Goal: Task Accomplishment & Management: Manage account settings

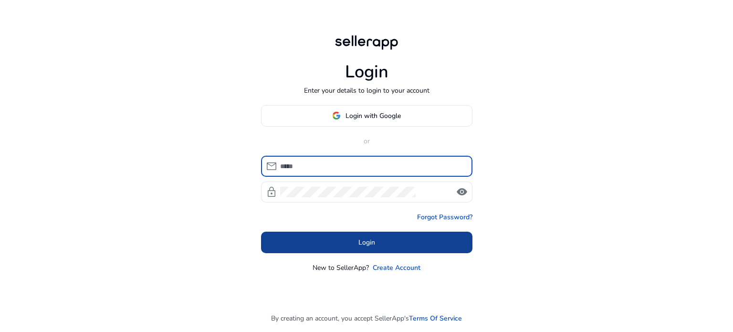
type input "**********"
click at [370, 240] on span "Login" at bounding box center [366, 242] width 17 height 10
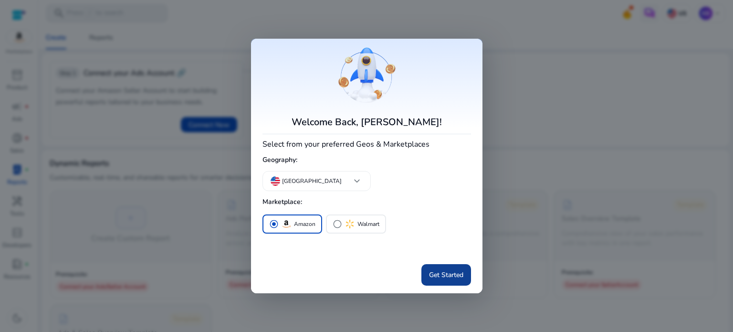
click at [443, 276] on span "Get Started" at bounding box center [446, 275] width 34 height 10
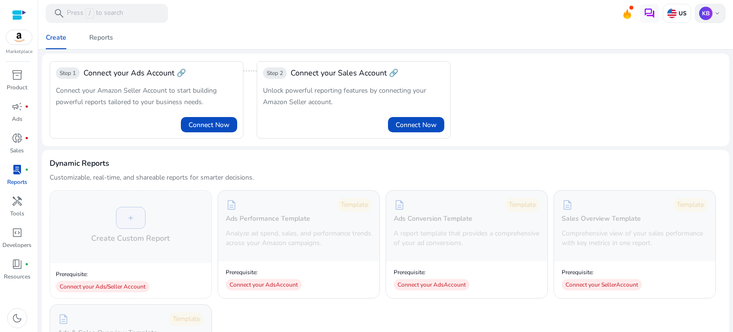
click at [718, 14] on div "KB keyboard_arrow_down" at bounding box center [710, 13] width 31 height 19
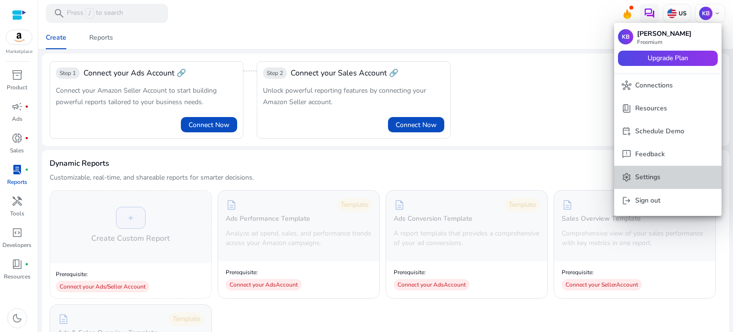
click at [647, 172] on p "Settings" at bounding box center [647, 177] width 25 height 10
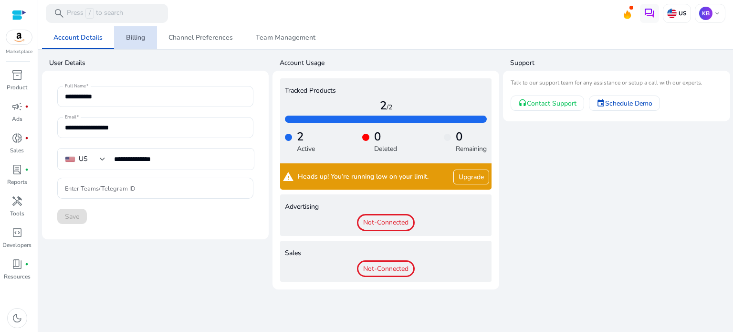
click at [136, 41] on span "Billing" at bounding box center [135, 37] width 19 height 7
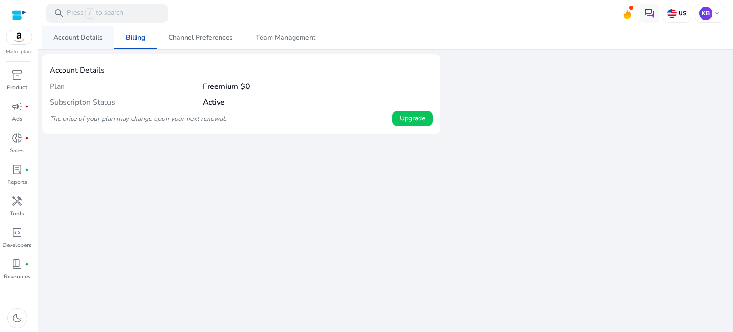
click at [75, 40] on span "Account Details" at bounding box center [77, 37] width 49 height 7
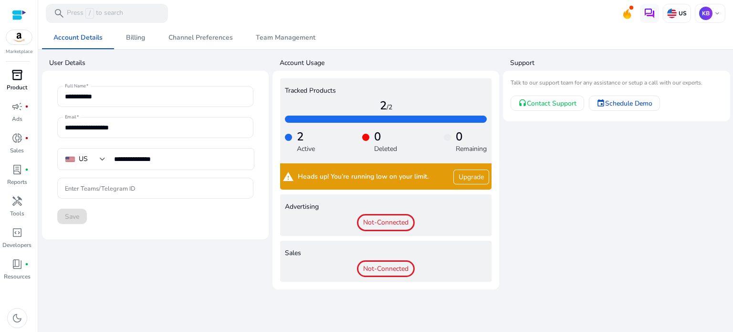
click at [14, 75] on span "inventory_2" at bounding box center [16, 74] width 11 height 11
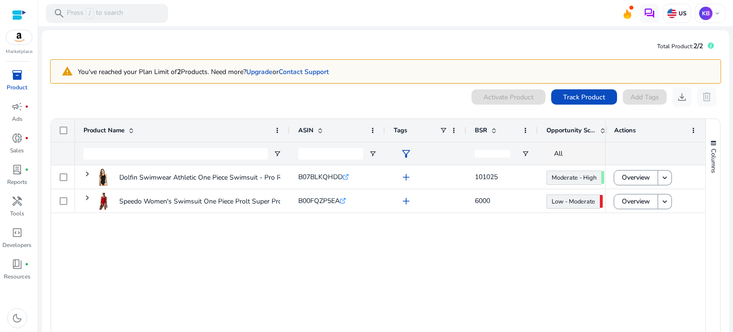
drag, startPoint x: 601, startPoint y: 127, endPoint x: 685, endPoint y: 137, distance: 84.0
click at [685, 137] on div "Actions" at bounding box center [655, 130] width 100 height 23
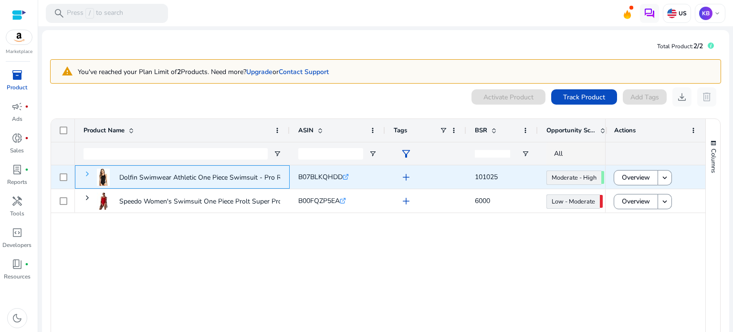
click at [86, 174] on span at bounding box center [87, 174] width 8 height 8
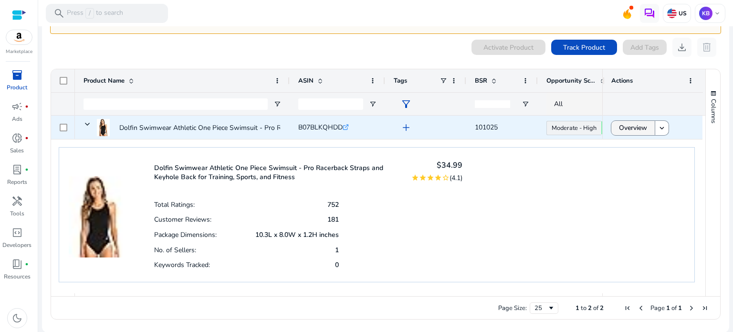
click at [643, 130] on span "Overview" at bounding box center [633, 128] width 28 height 20
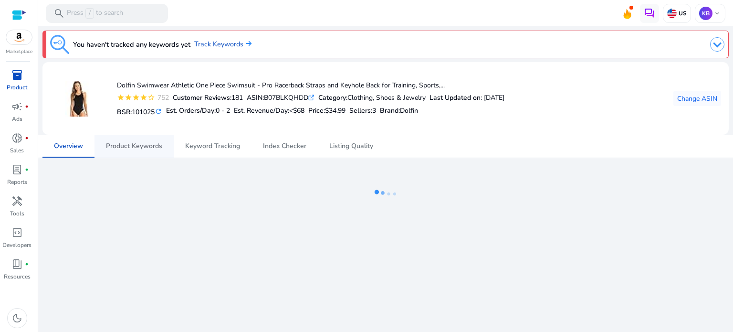
click at [140, 147] on span "Product Keywords" at bounding box center [134, 146] width 56 height 7
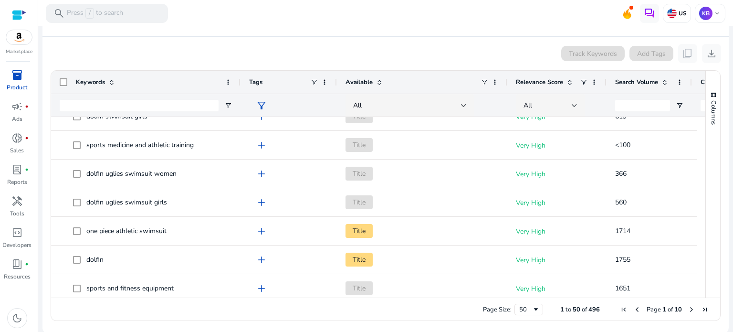
drag, startPoint x: 163, startPoint y: 83, endPoint x: 239, endPoint y: 89, distance: 75.6
click at [239, 89] on div at bounding box center [240, 82] width 4 height 23
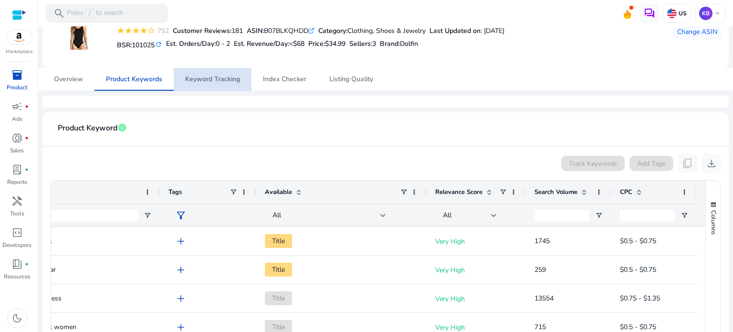
click at [234, 83] on span "Keyword Tracking" at bounding box center [212, 79] width 55 height 7
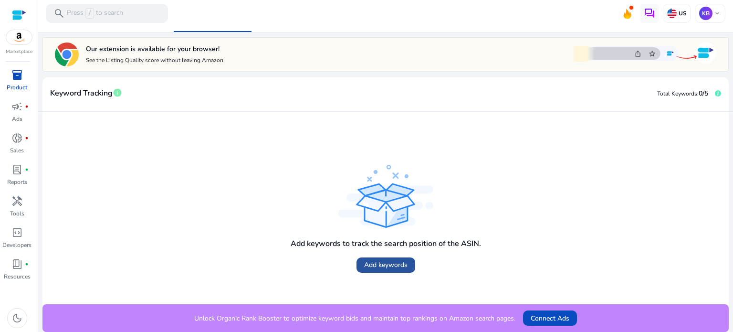
click at [377, 259] on span at bounding box center [385, 264] width 59 height 23
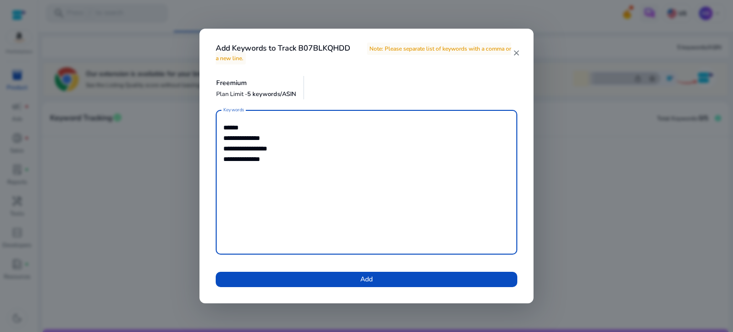
click at [246, 158] on textarea "**********" at bounding box center [366, 182] width 286 height 135
click at [297, 167] on textarea "**********" at bounding box center [366, 182] width 286 height 135
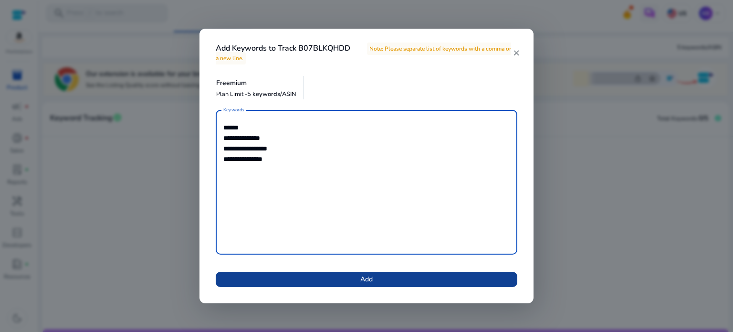
type textarea "**********"
click at [336, 280] on span at bounding box center [367, 279] width 302 height 23
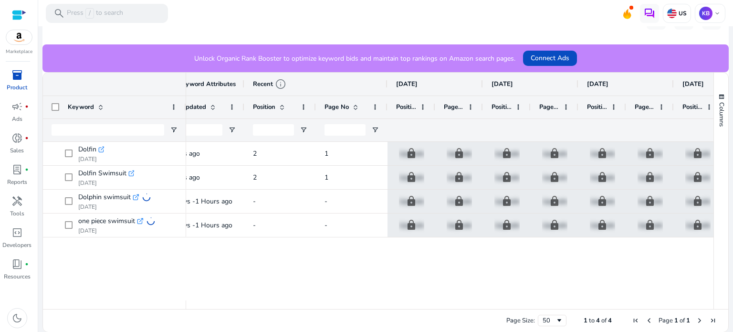
scroll to position [0, 180]
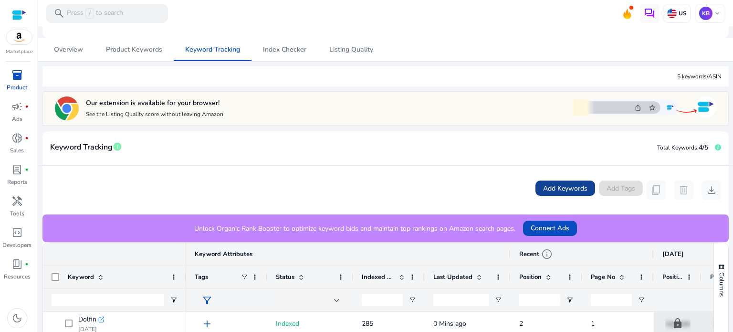
click at [558, 186] on span "Add Keywords" at bounding box center [565, 188] width 44 height 10
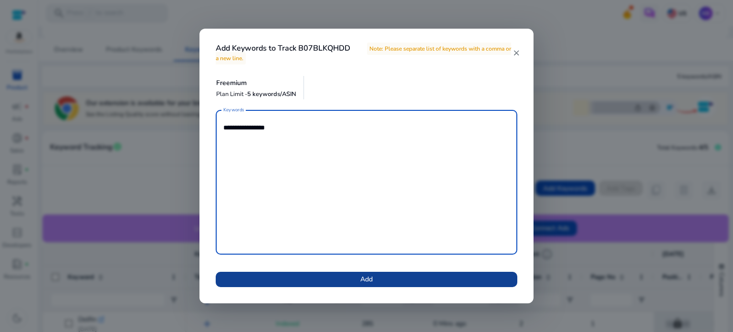
type textarea "**********"
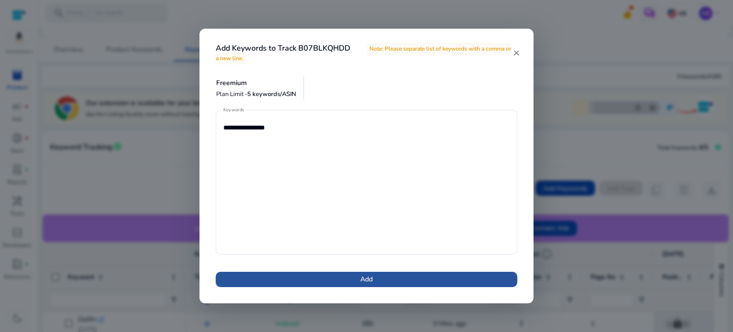
click at [408, 280] on span at bounding box center [367, 279] width 302 height 23
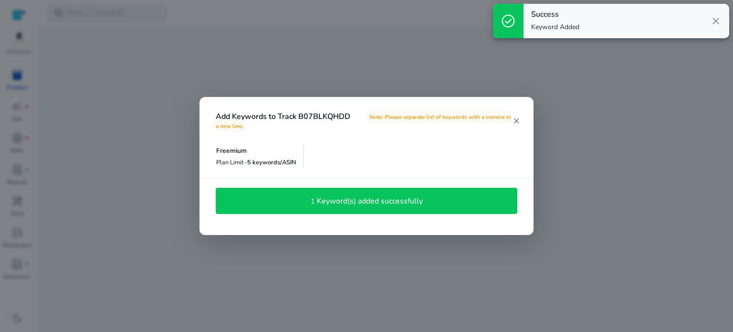
click at [513, 120] on mat-icon "close" at bounding box center [516, 120] width 8 height 9
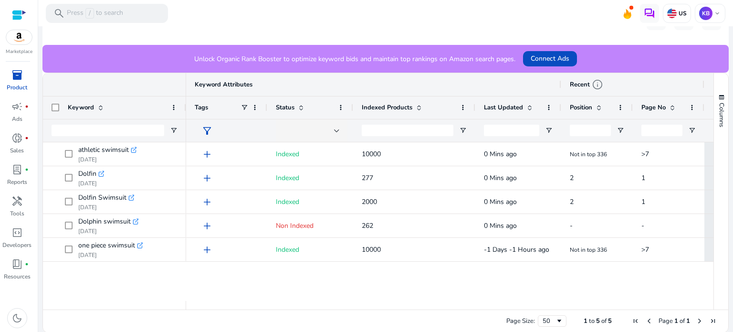
drag, startPoint x: 424, startPoint y: 107, endPoint x: 473, endPoint y: 106, distance: 49.6
click at [473, 106] on div at bounding box center [475, 107] width 4 height 22
click at [21, 179] on p "Reports" at bounding box center [17, 181] width 20 height 9
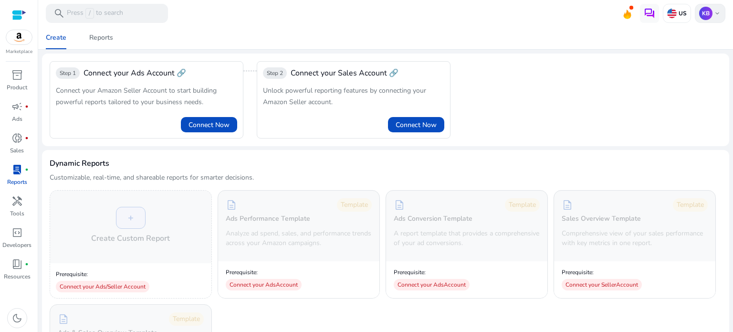
click at [713, 13] on span "keyboard_arrow_down" at bounding box center [717, 14] width 8 height 8
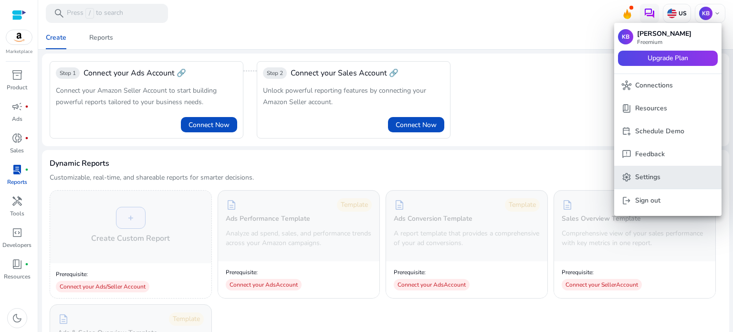
click at [661, 169] on button "settings Settings" at bounding box center [667, 177] width 107 height 23
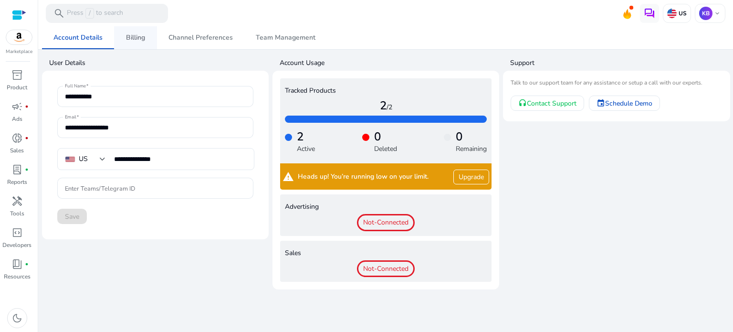
click at [126, 41] on span "Billing" at bounding box center [135, 37] width 19 height 7
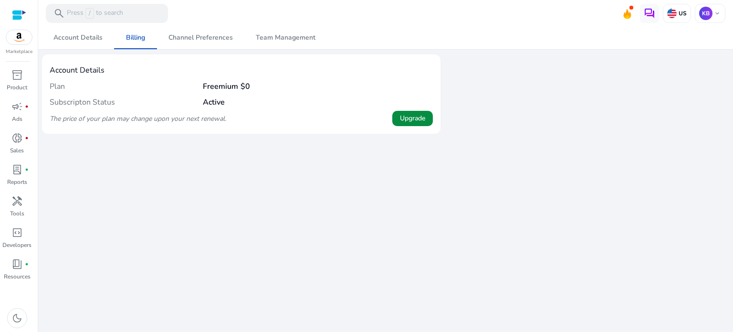
click at [412, 120] on span "Upgrade" at bounding box center [412, 118] width 25 height 10
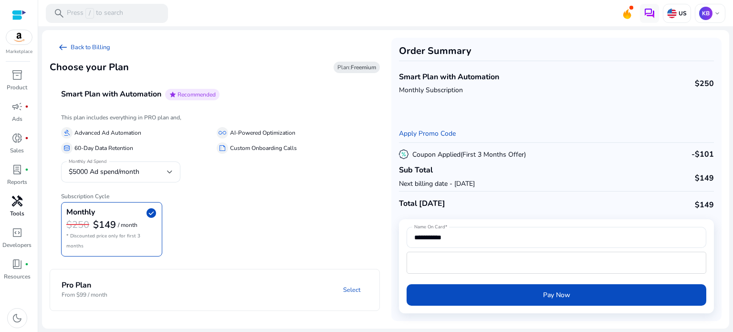
click at [17, 199] on span "handyman" at bounding box center [16, 200] width 11 height 11
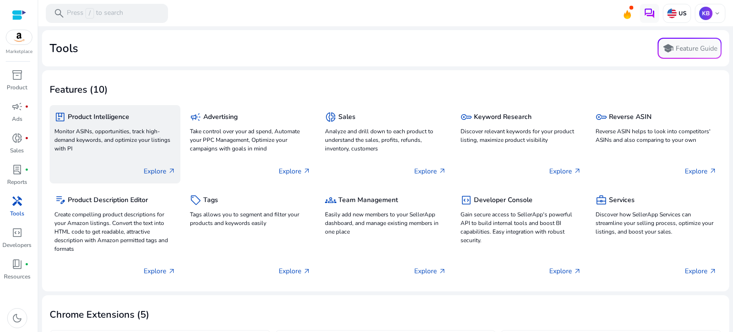
click at [137, 146] on p "Monitor ASINs, opportunities, track high-demand keywords, and optimize your lis…" at bounding box center [114, 140] width 121 height 26
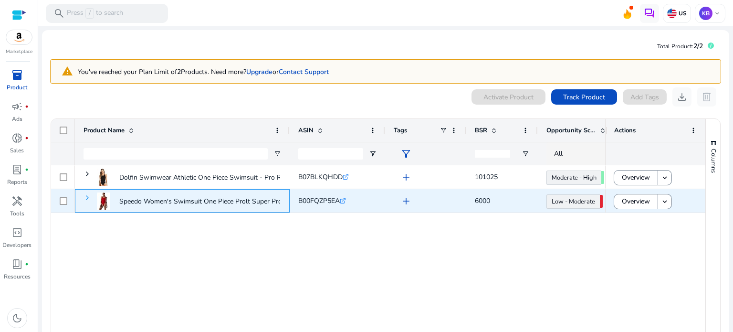
click at [87, 196] on span at bounding box center [87, 198] width 8 height 8
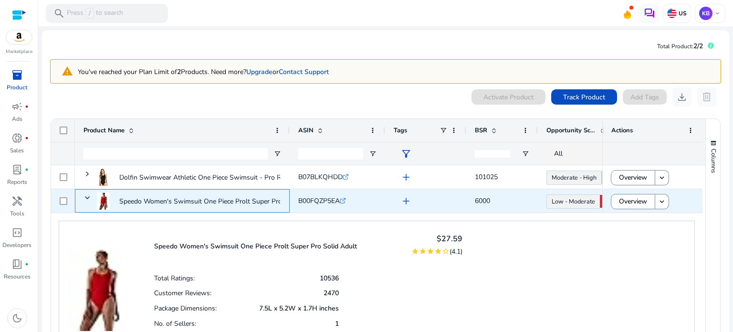
click at [87, 196] on span at bounding box center [87, 198] width 8 height 8
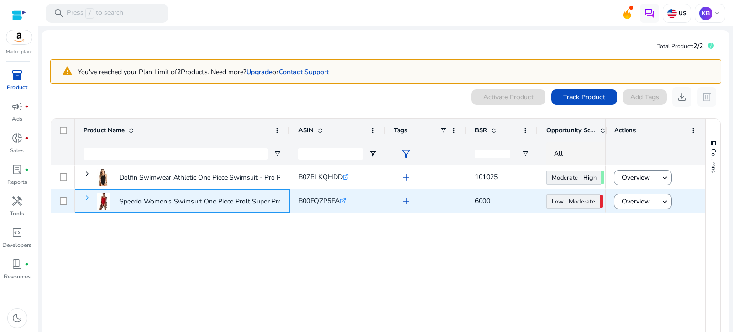
click at [87, 196] on span at bounding box center [87, 198] width 8 height 8
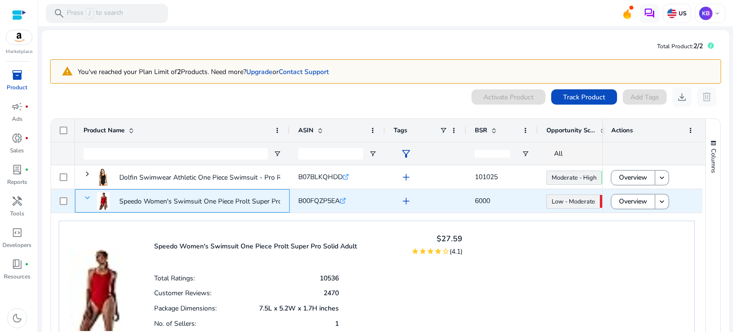
click at [87, 197] on span at bounding box center [87, 198] width 8 height 8
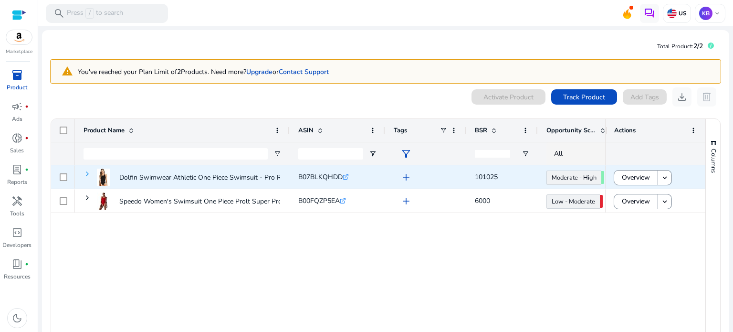
click at [87, 172] on span at bounding box center [87, 174] width 8 height 8
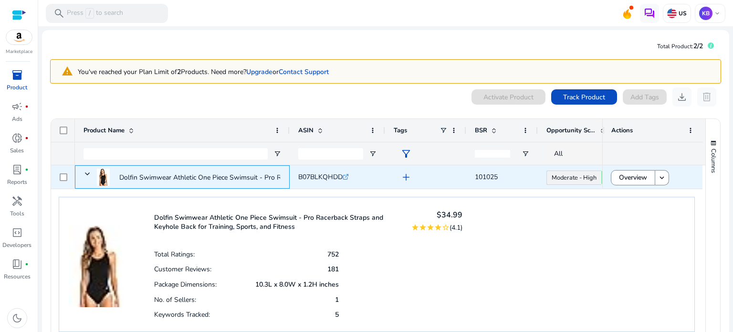
click at [87, 172] on span at bounding box center [87, 174] width 8 height 8
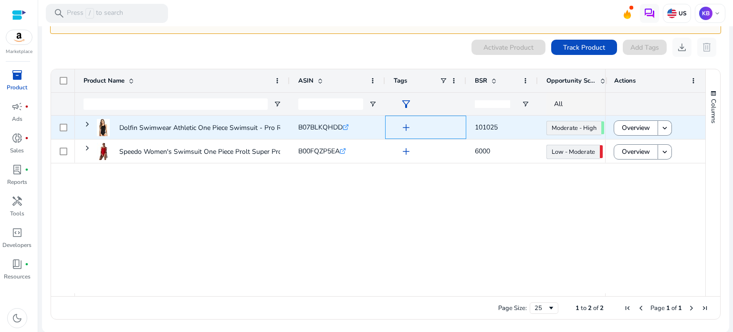
click at [399, 127] on app-icon "add" at bounding box center [404, 127] width 13 height 11
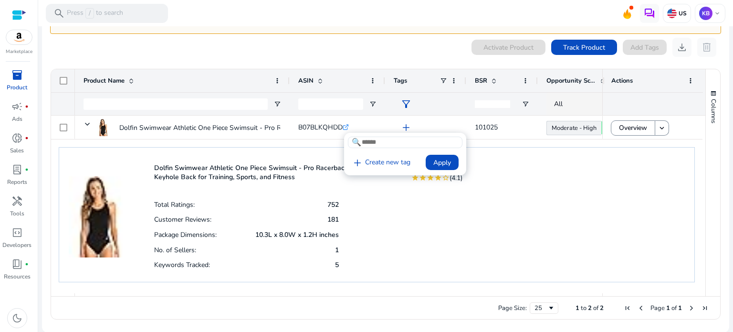
click at [374, 192] on div at bounding box center [366, 166] width 733 height 332
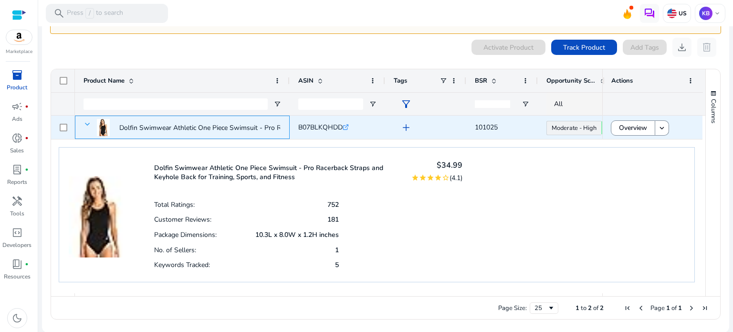
click at [84, 124] on span at bounding box center [87, 124] width 8 height 8
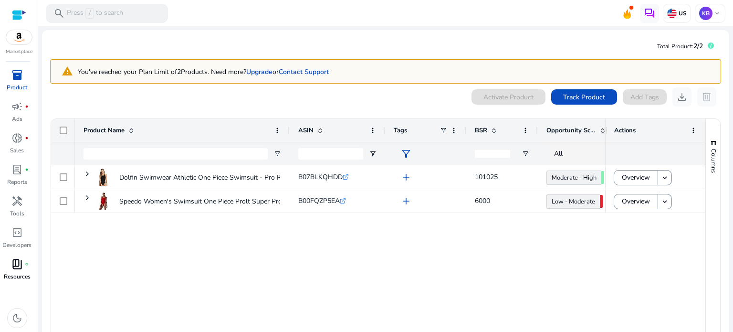
click at [22, 266] on span "book_4" at bounding box center [16, 263] width 11 height 11
